Goal: Information Seeking & Learning: Learn about a topic

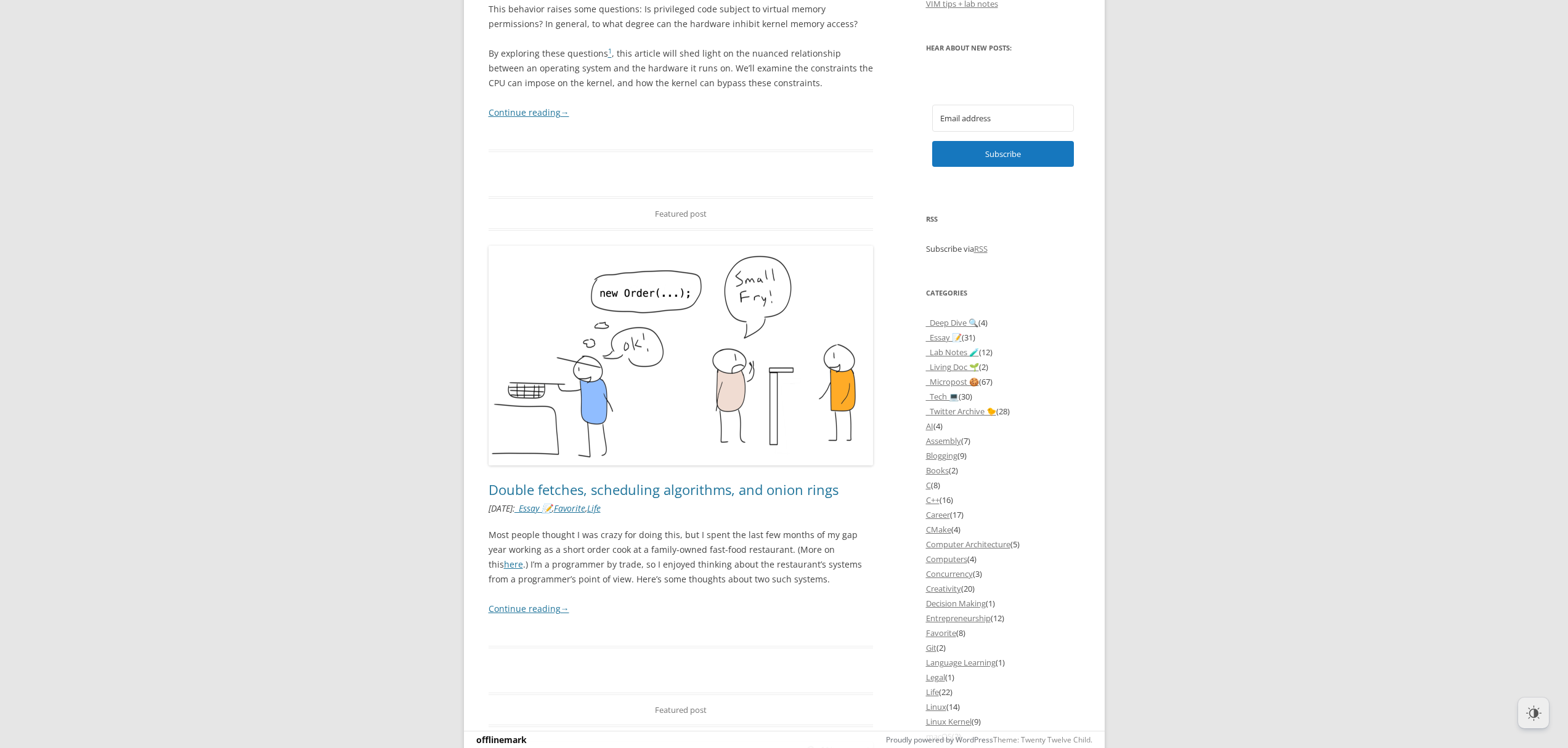
scroll to position [830, 0]
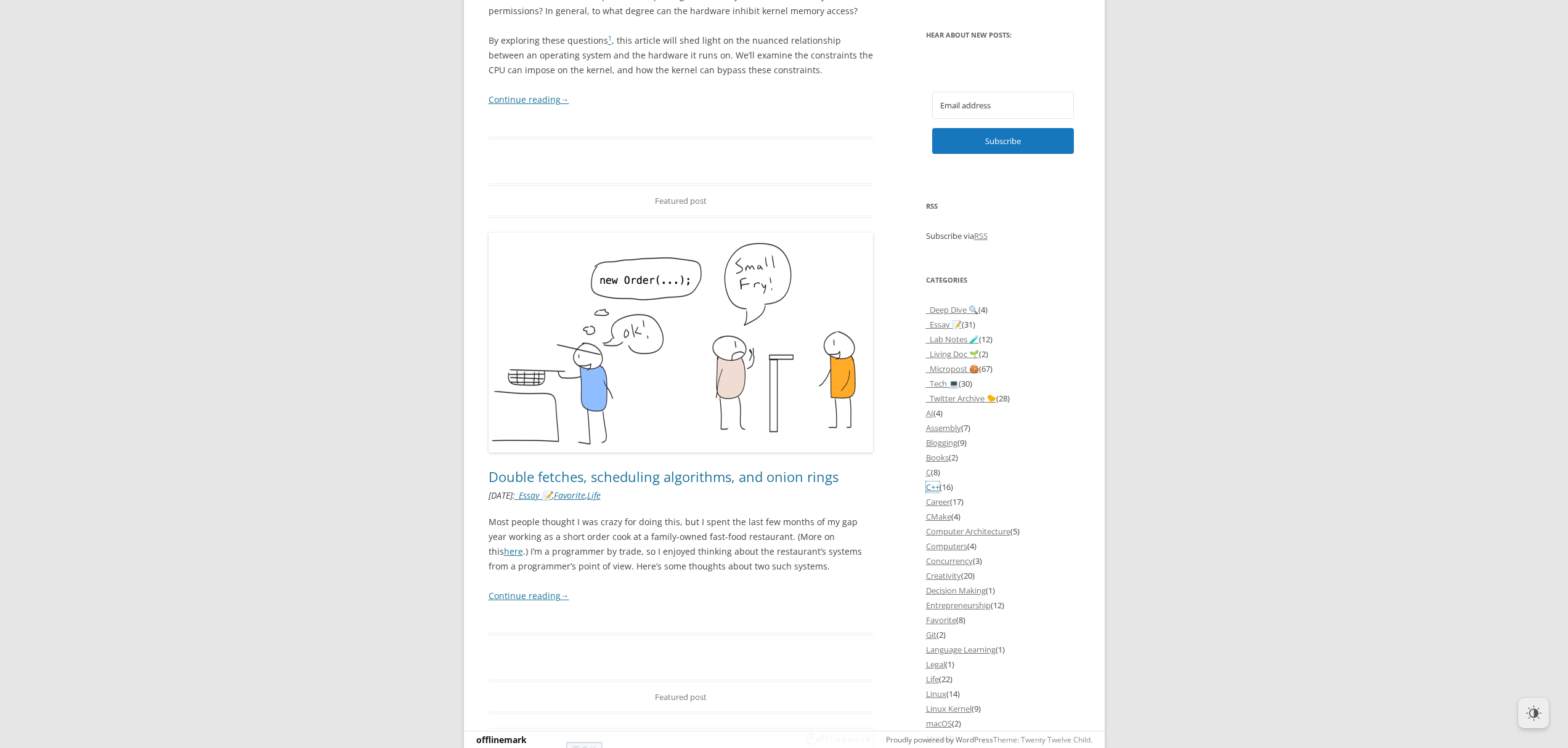
click at [935, 489] on link "C++" at bounding box center [932, 487] width 13 height 11
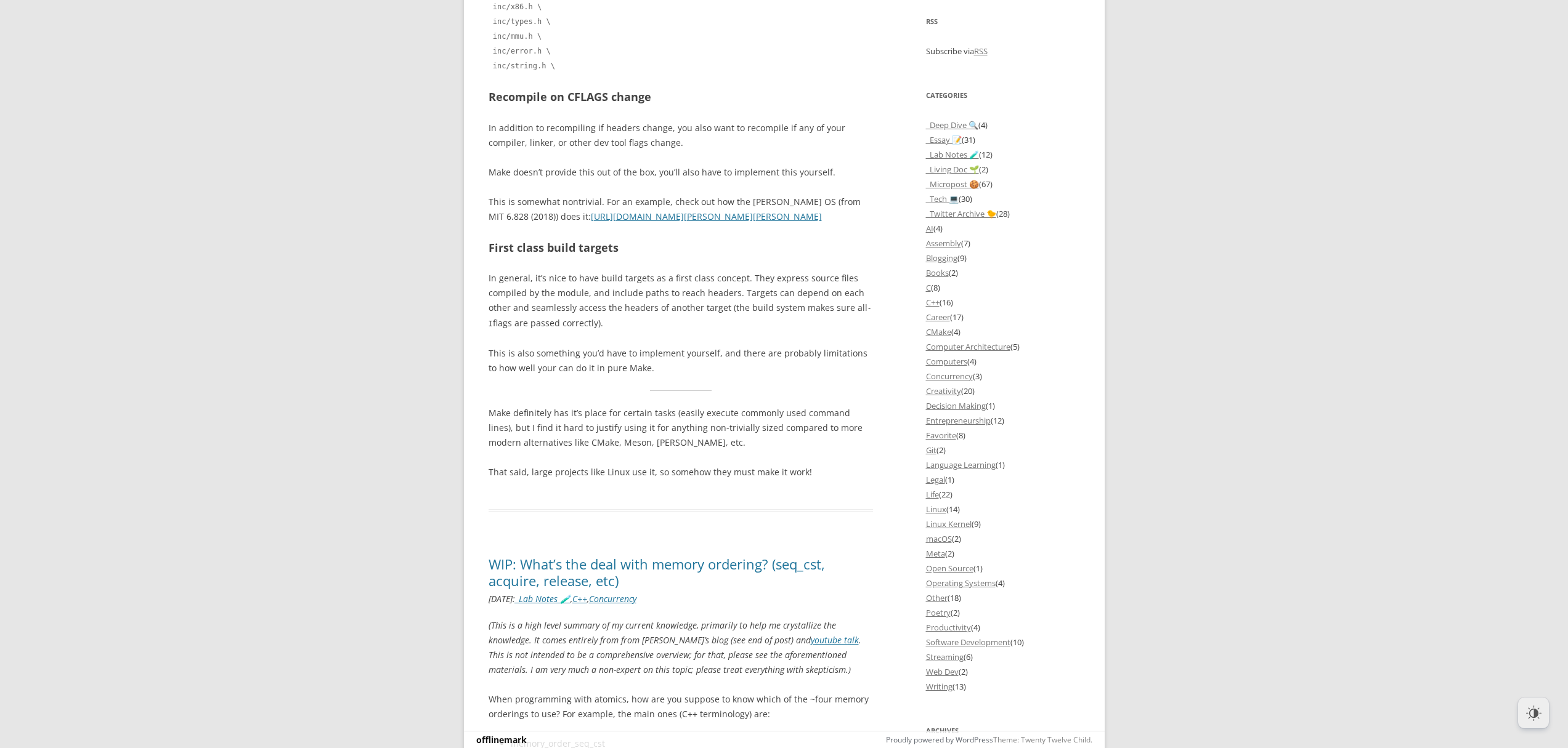
scroll to position [1031, 0]
click at [943, 313] on link "Career" at bounding box center [938, 315] width 24 height 11
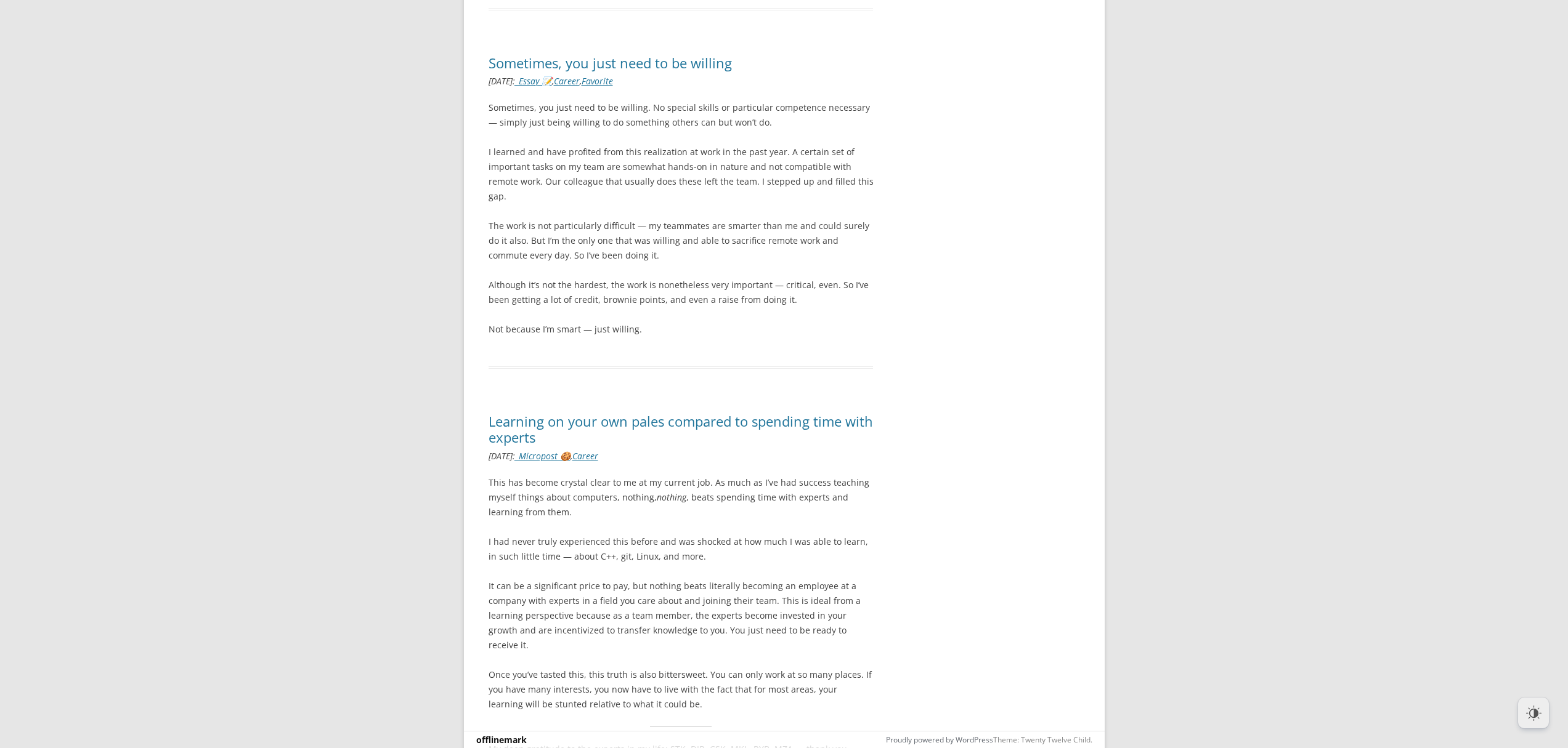
scroll to position [4111, 0]
